Goal: Answer question/provide support

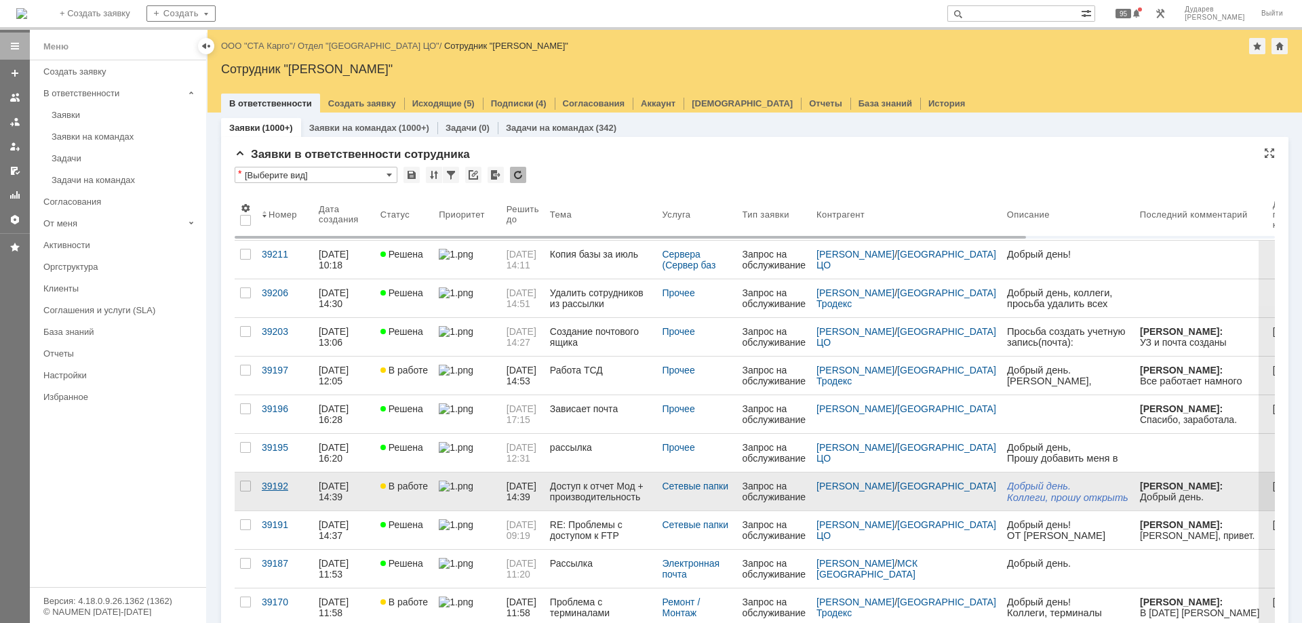
click at [277, 481] on div "39192" at bounding box center [285, 486] width 46 height 11
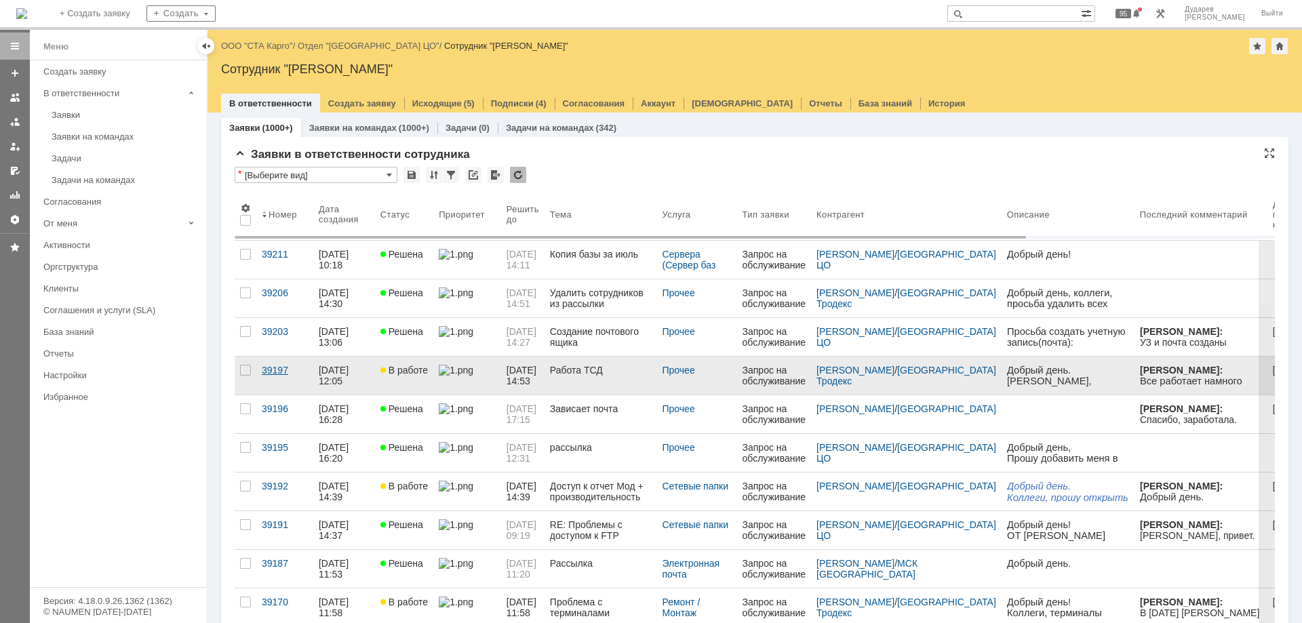
click at [278, 371] on div "39197" at bounding box center [285, 370] width 46 height 11
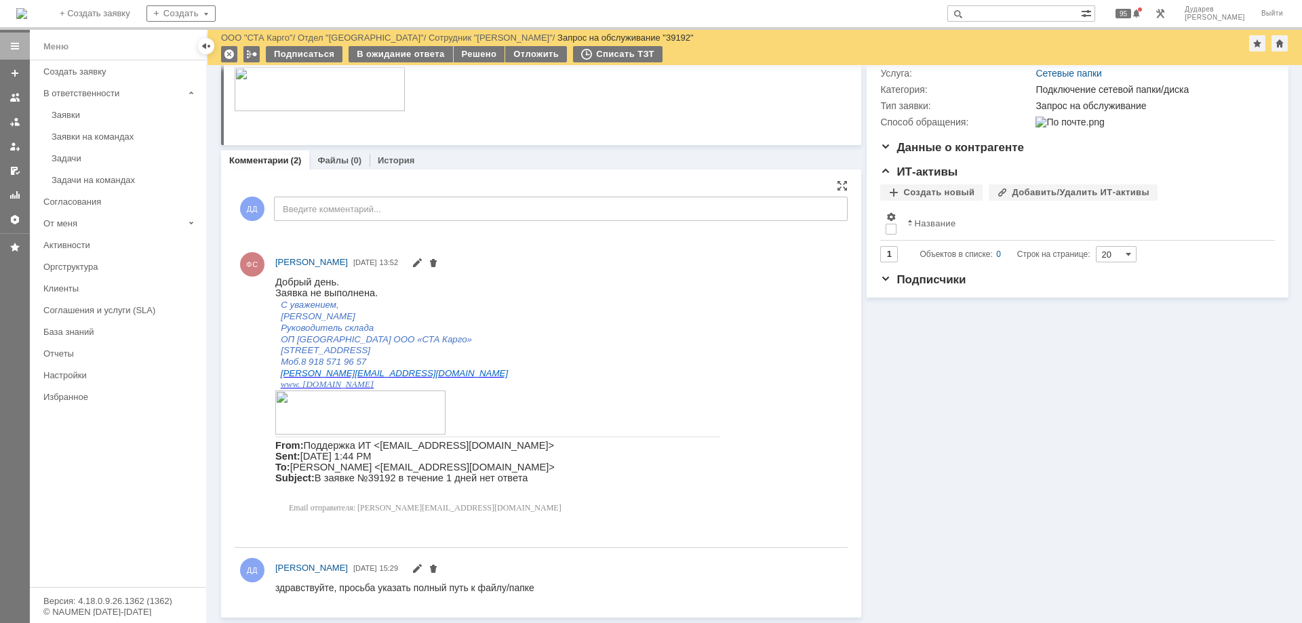
scroll to position [205, 0]
drag, startPoint x: 276, startPoint y: 587, endPoint x: 532, endPoint y: 590, distance: 256.4
click at [532, 590] on div "здравствуйте, просьба указать полный путь к файлу/папке" at bounding box center [404, 587] width 259 height 11
copy div "здравствуйте, просьба указать полный путь к файлу/папке"
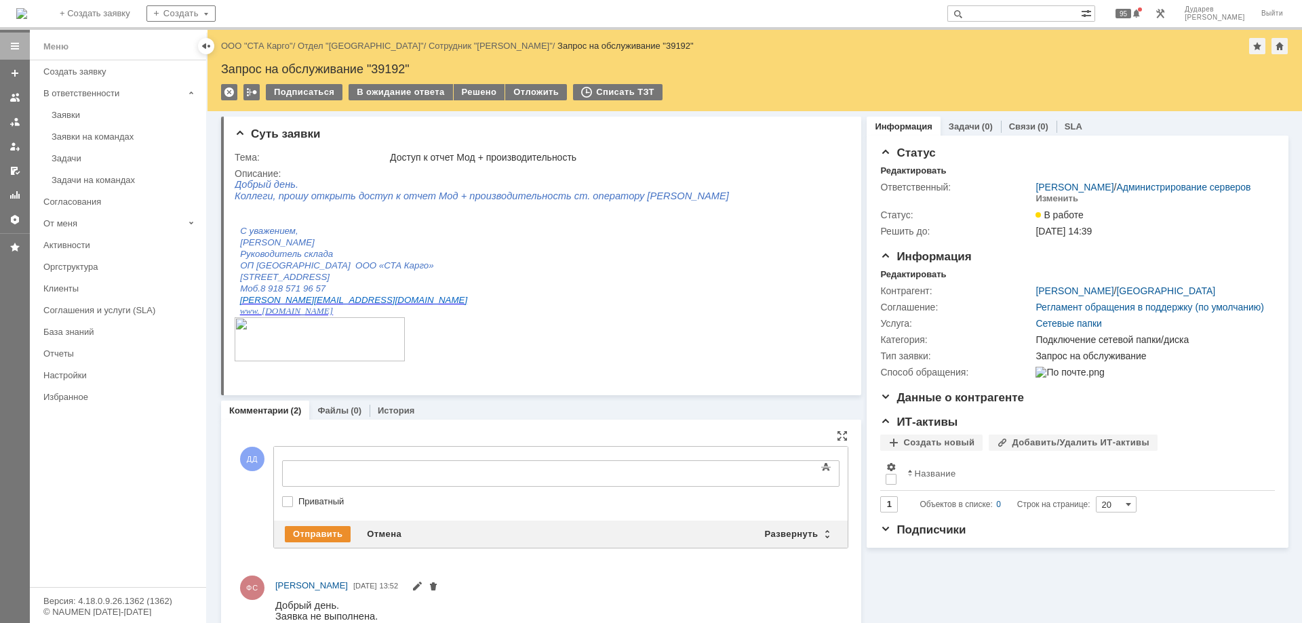
scroll to position [0, 0]
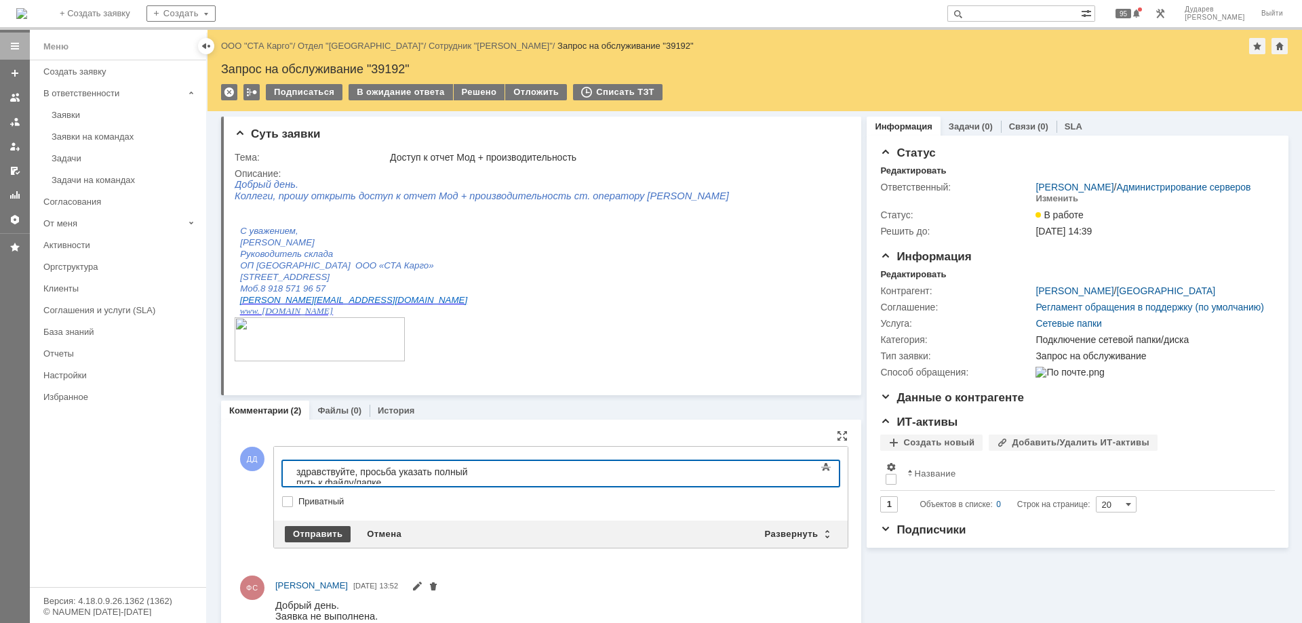
click at [332, 527] on div "Отправить" at bounding box center [318, 534] width 66 height 16
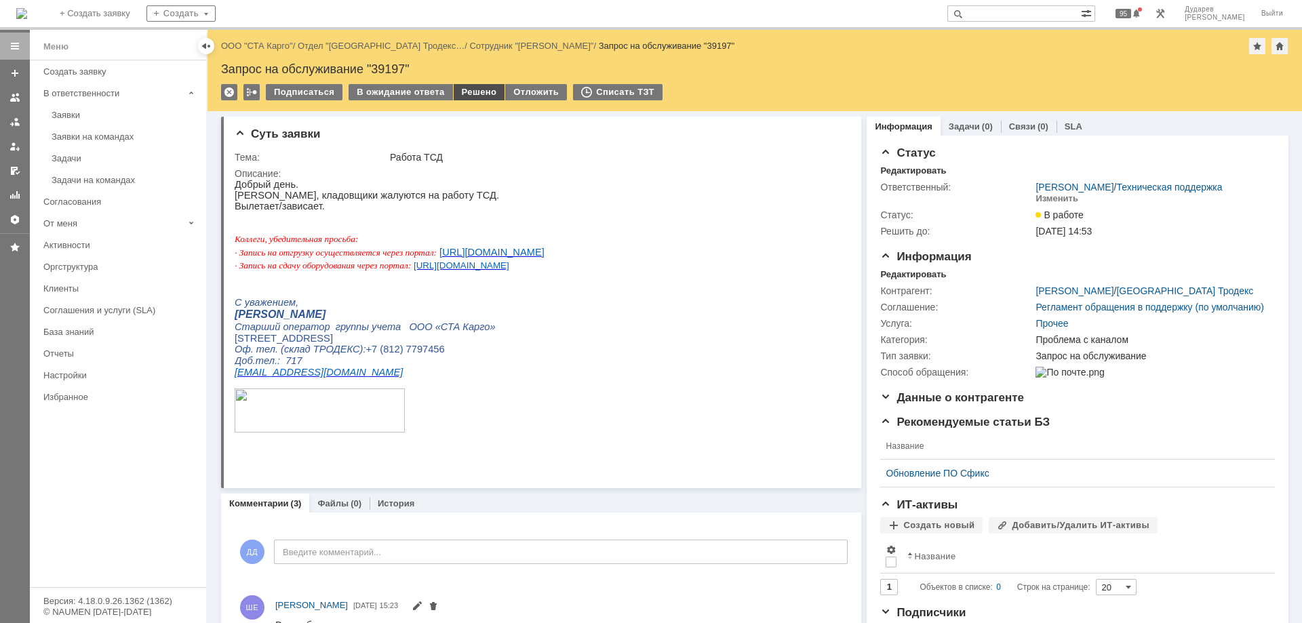
click at [467, 96] on div "Решено" at bounding box center [480, 92] width 52 height 16
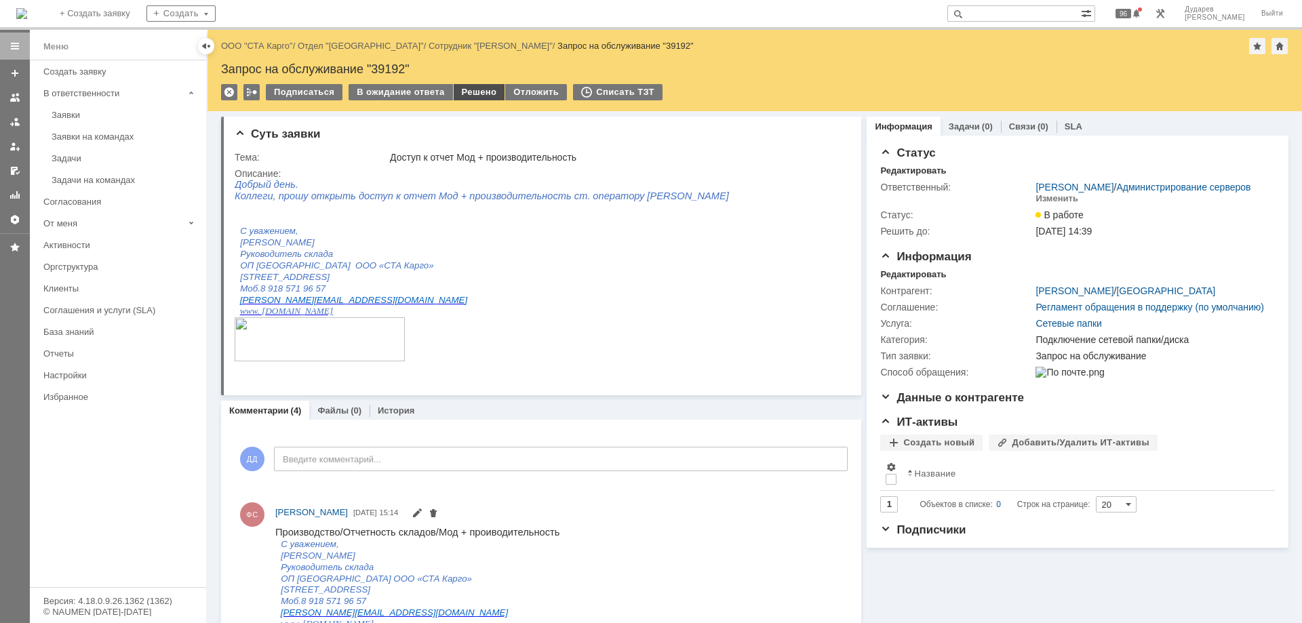
click at [462, 96] on div "Решено" at bounding box center [480, 92] width 52 height 16
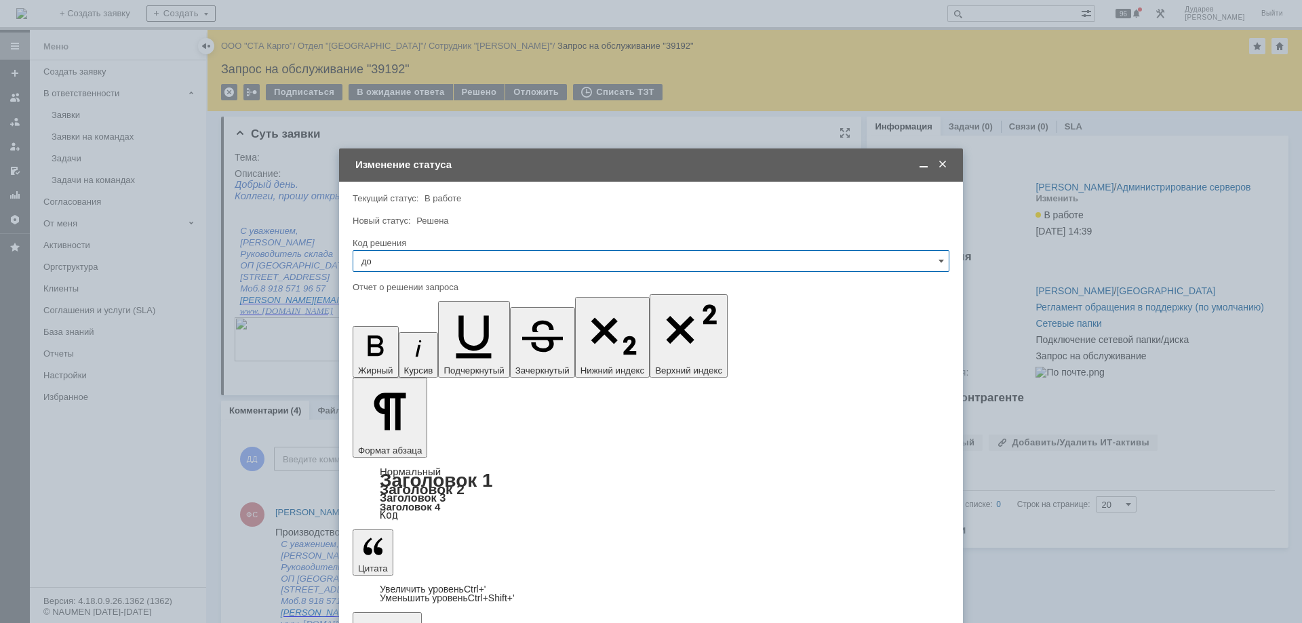
type input "д"
click at [562, 211] on div at bounding box center [651, 210] width 597 height 9
drag, startPoint x: 459, startPoint y: 3960, endPoint x: 468, endPoint y: 3953, distance: 11.7
